Goal: Task Accomplishment & Management: Manage account settings

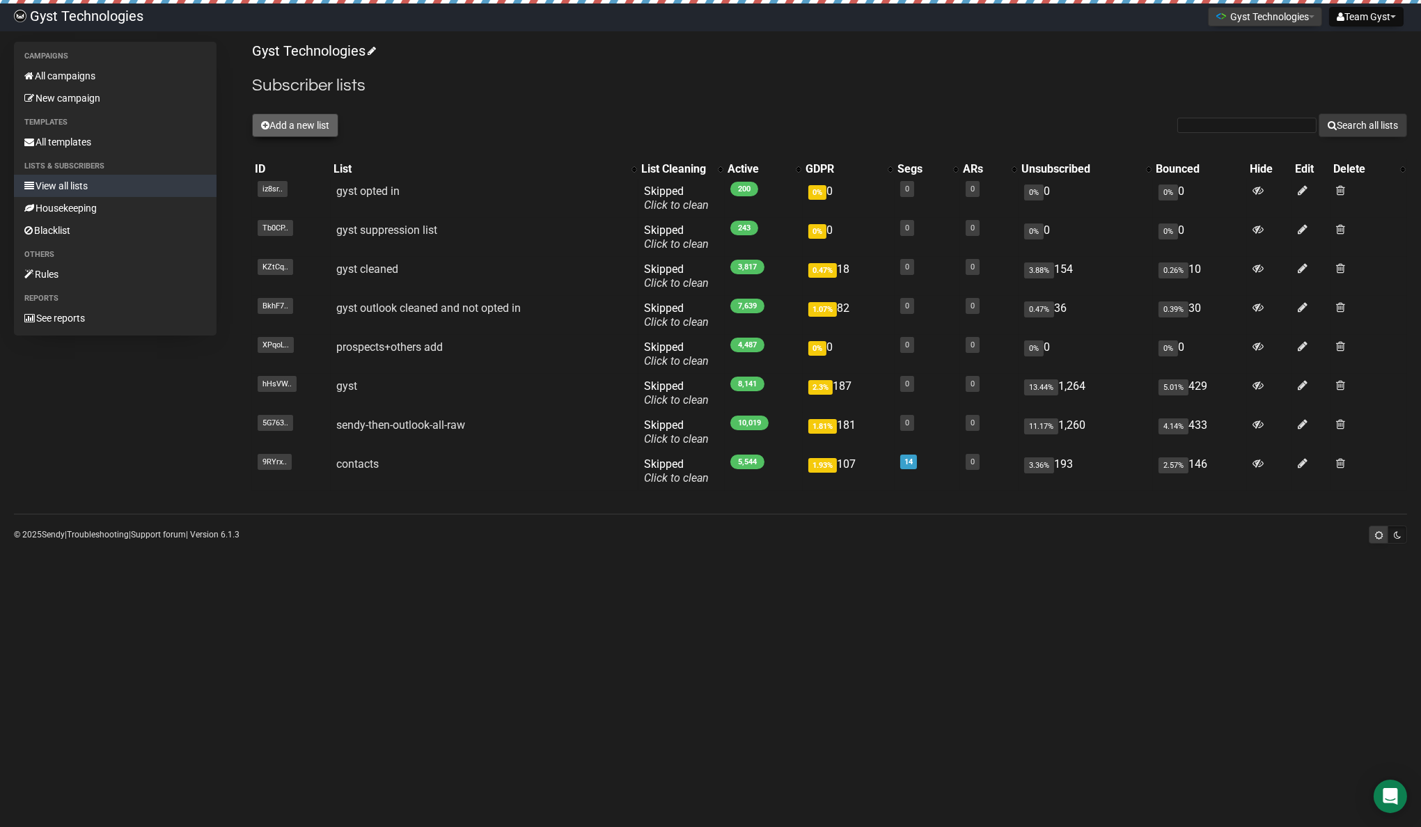
click at [289, 123] on button "Add a new list" at bounding box center [295, 125] width 86 height 24
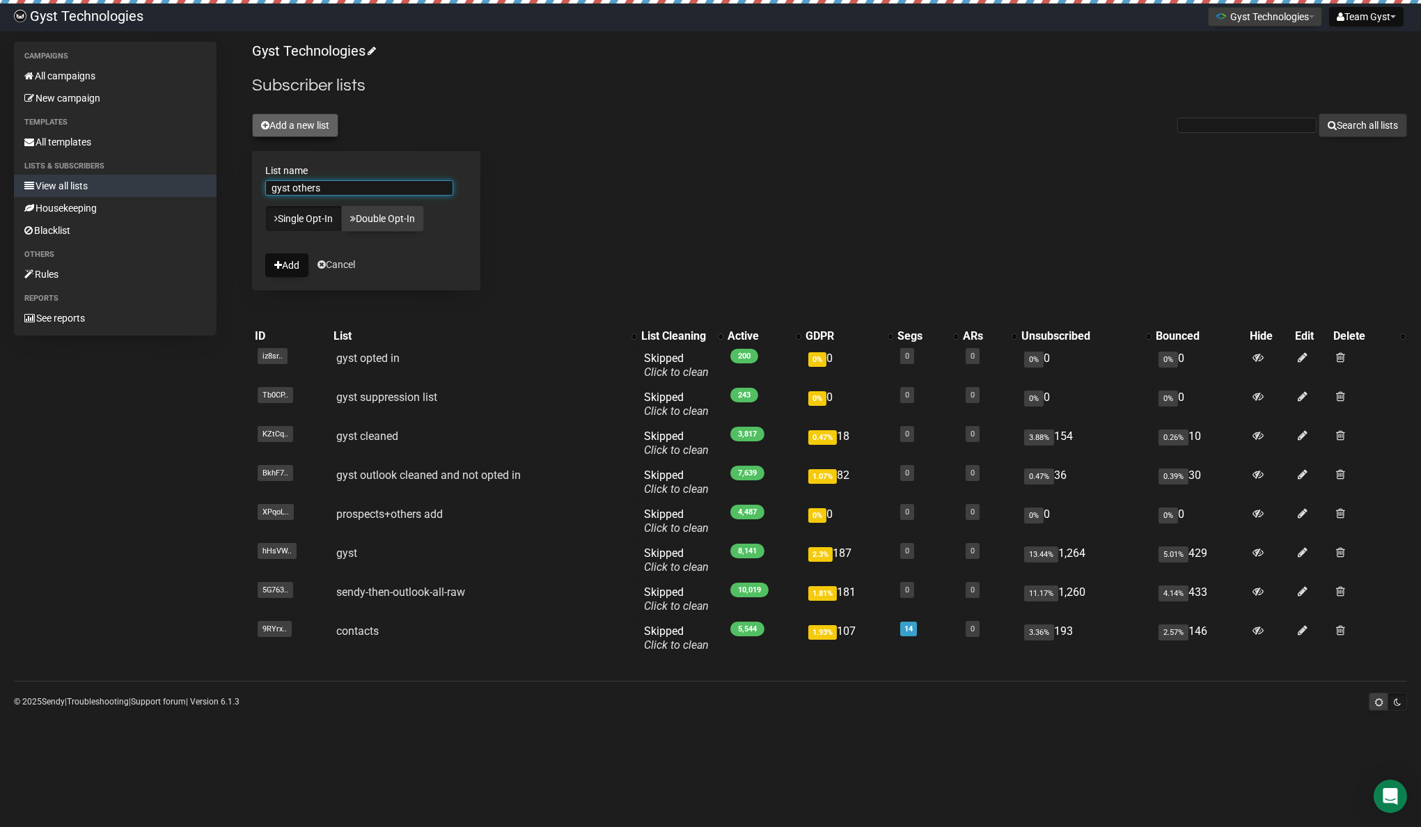
type input "gyst others"
click at [265, 253] on button "Add" at bounding box center [286, 265] width 43 height 24
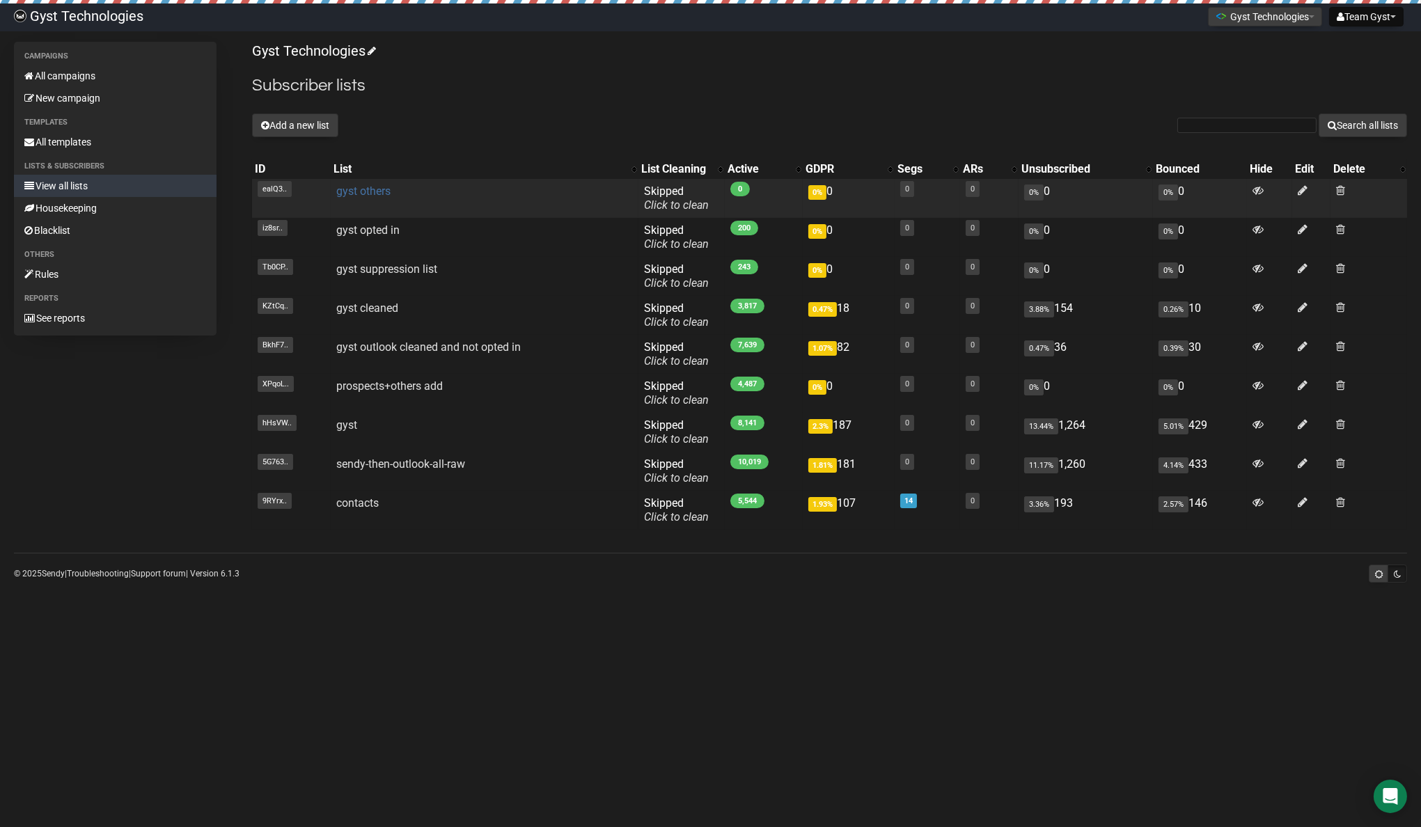
click at [368, 189] on link "gyst others" at bounding box center [363, 190] width 54 height 13
click at [376, 191] on link "gyst others" at bounding box center [363, 190] width 54 height 13
click at [364, 189] on link "gyst others" at bounding box center [363, 190] width 54 height 13
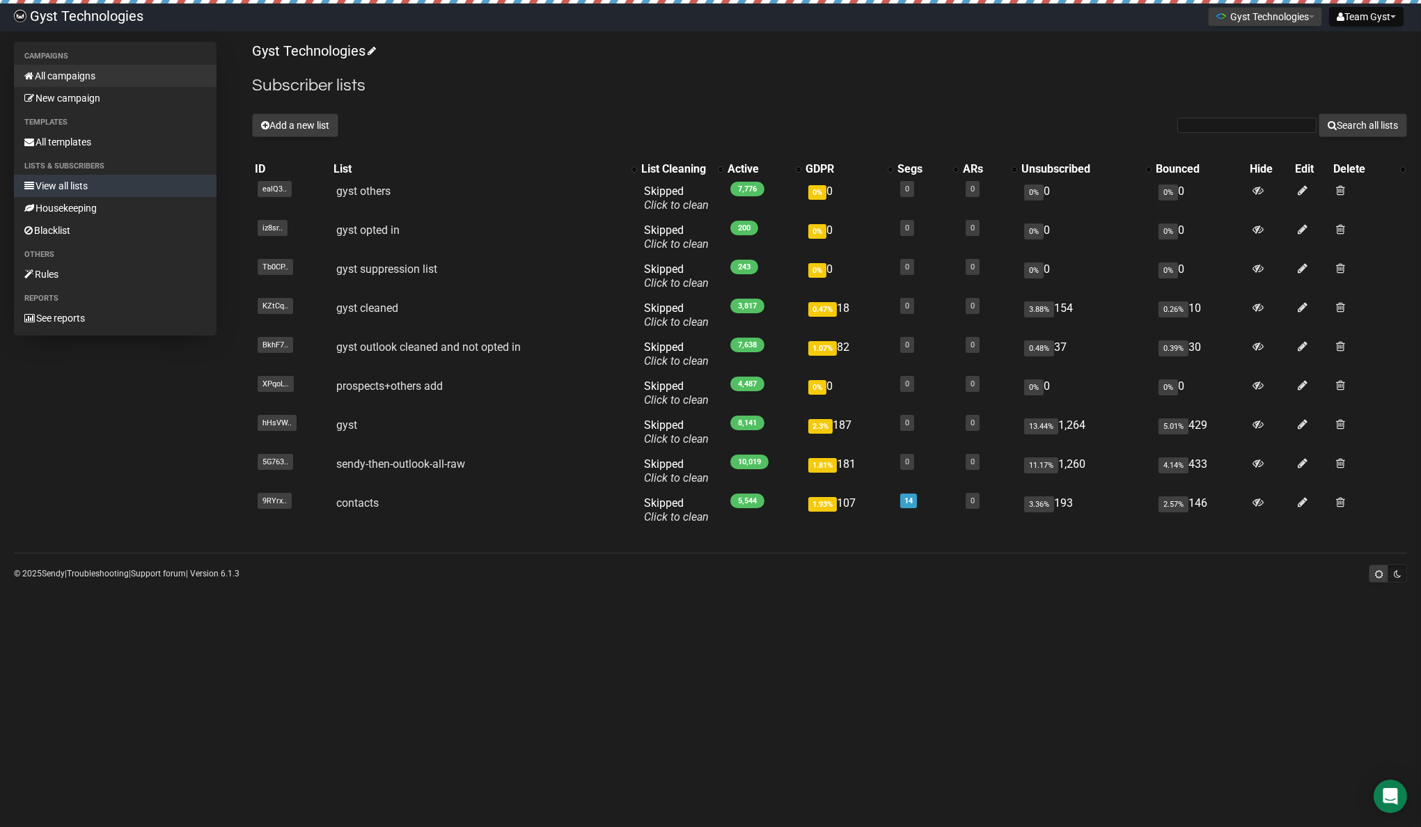
click at [87, 77] on link "All campaigns" at bounding box center [115, 76] width 203 height 22
click at [1194, 128] on input "text" at bounding box center [1246, 125] width 139 height 15
type input "tammo"
click at [1318, 113] on button "Search all lists" at bounding box center [1362, 125] width 88 height 24
